Goal: Information Seeking & Learning: Learn about a topic

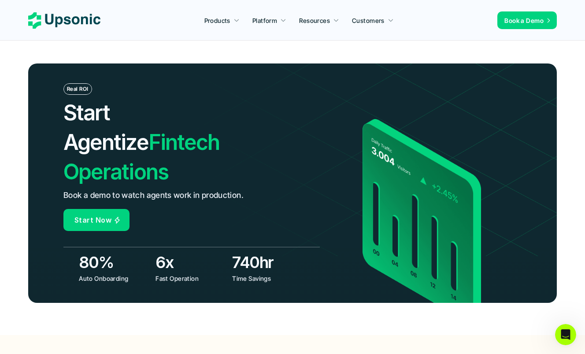
scroll to position [3010, 0]
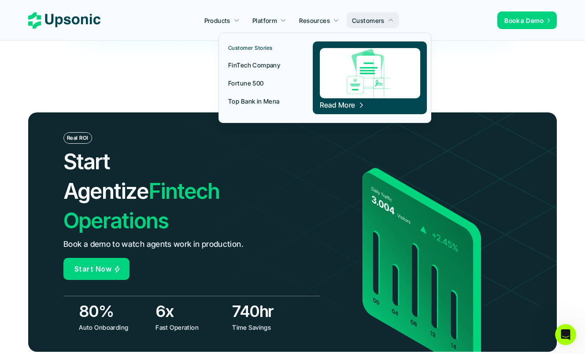
click at [260, 63] on p "FinTech Company" at bounding box center [254, 64] width 52 height 9
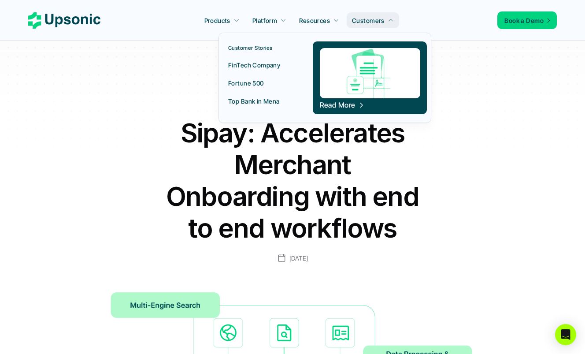
click at [255, 81] on p "Fortune 500" at bounding box center [246, 82] width 36 height 9
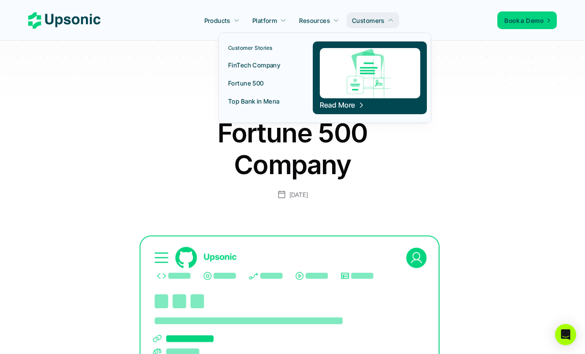
click at [269, 100] on p "Top Bank in Mena" at bounding box center [254, 101] width 52 height 9
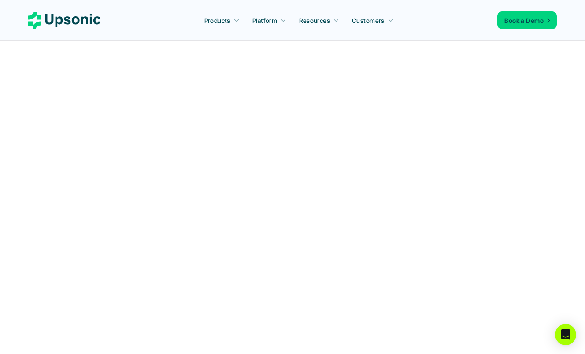
scroll to position [484, 0]
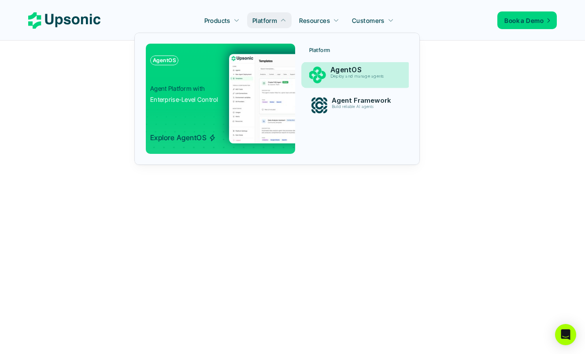
click at [345, 75] on p "Deploy and manage agents" at bounding box center [364, 76] width 67 height 5
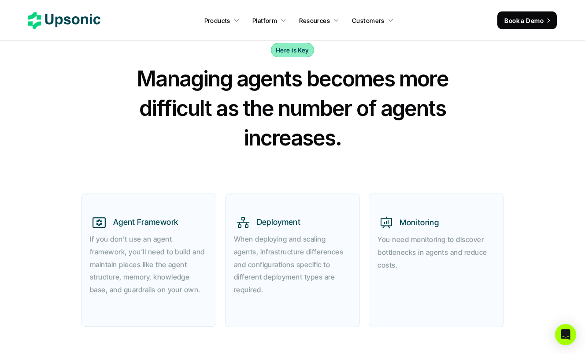
scroll to position [330, 0]
